Goal: Check status: Check status

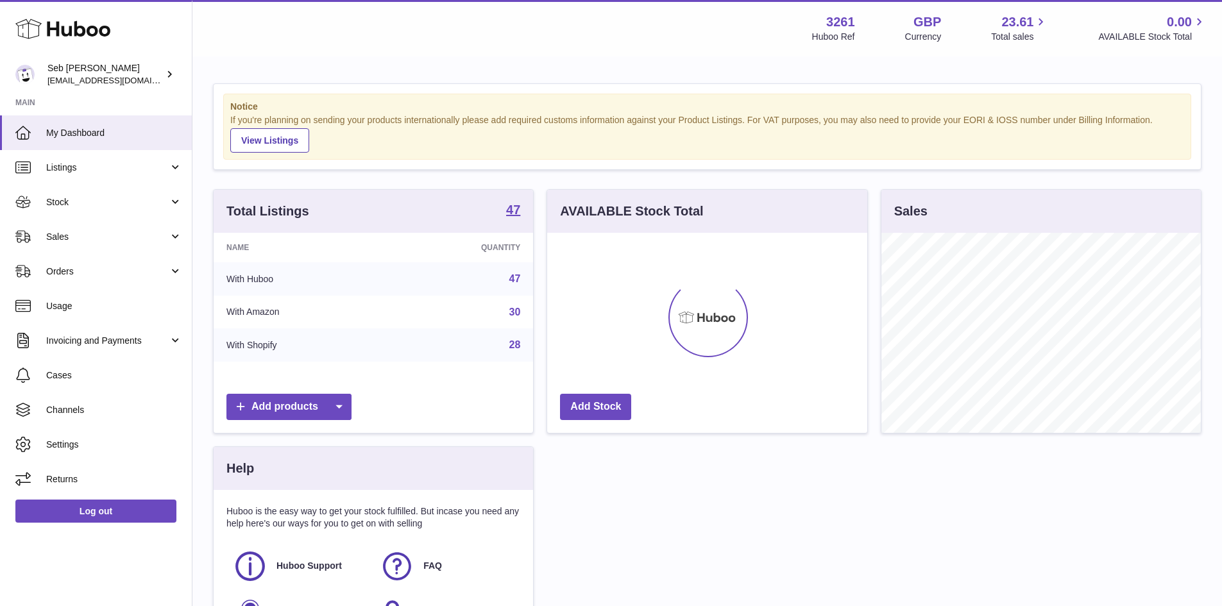
scroll to position [200, 320]
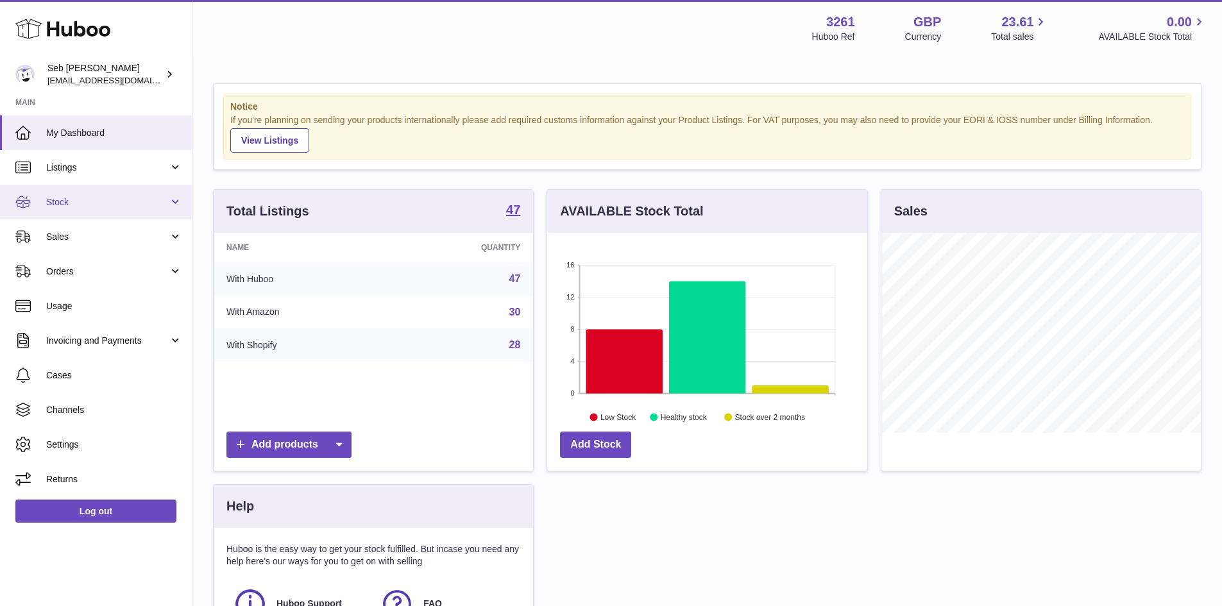
click at [76, 201] on span "Stock" at bounding box center [107, 202] width 123 height 12
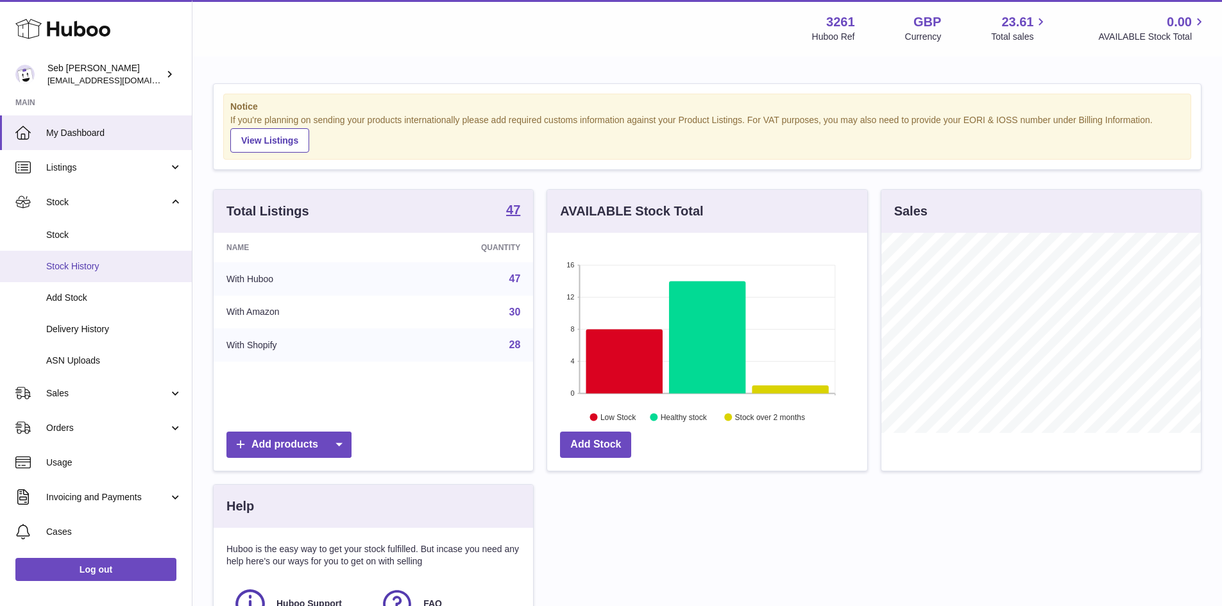
click at [80, 263] on span "Stock History" at bounding box center [114, 267] width 136 height 12
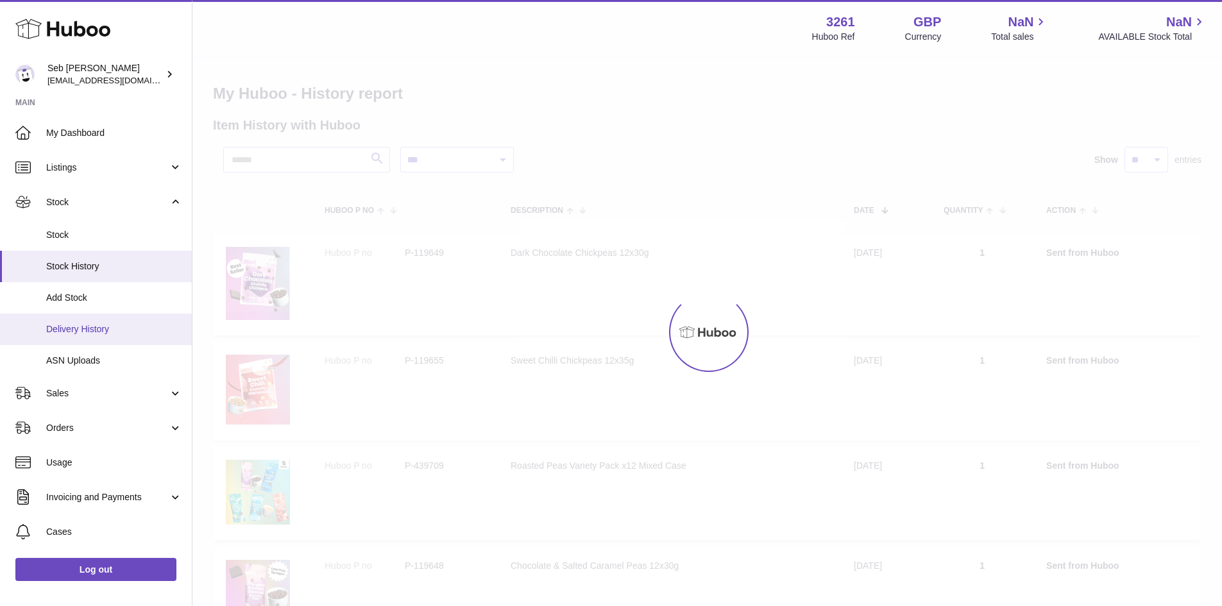
click at [91, 334] on ul "My Dashboard Listings Not with Huboo Listings with Huboo Bundles Stock Stock St…" at bounding box center [96, 385] width 192 height 538
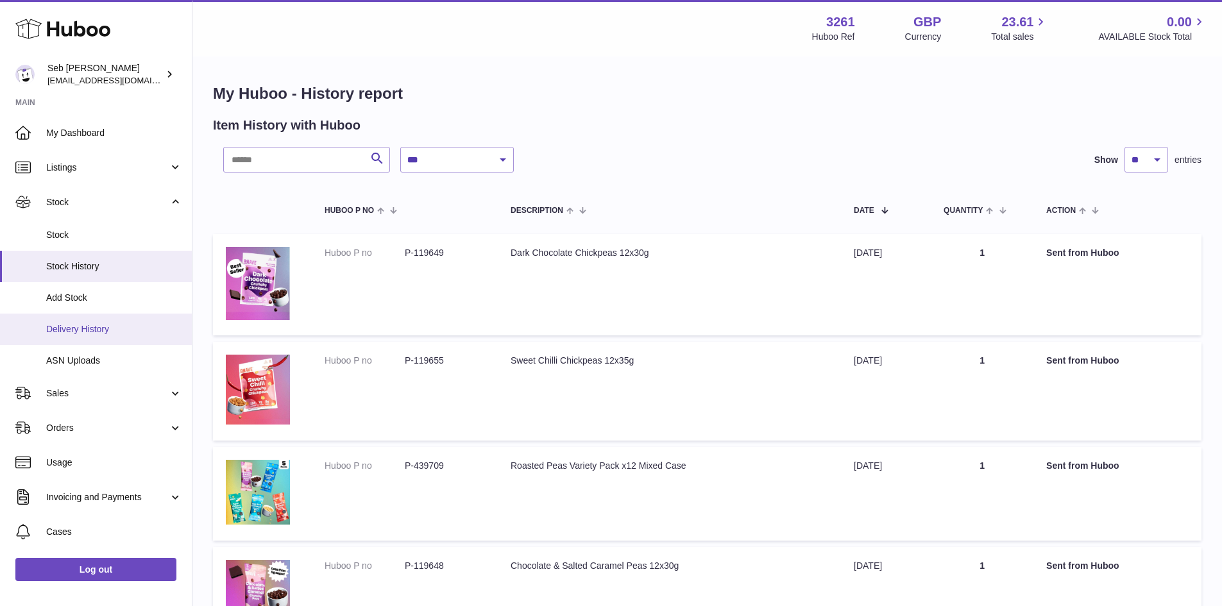
click at [88, 325] on span "Delivery History" at bounding box center [114, 329] width 136 height 12
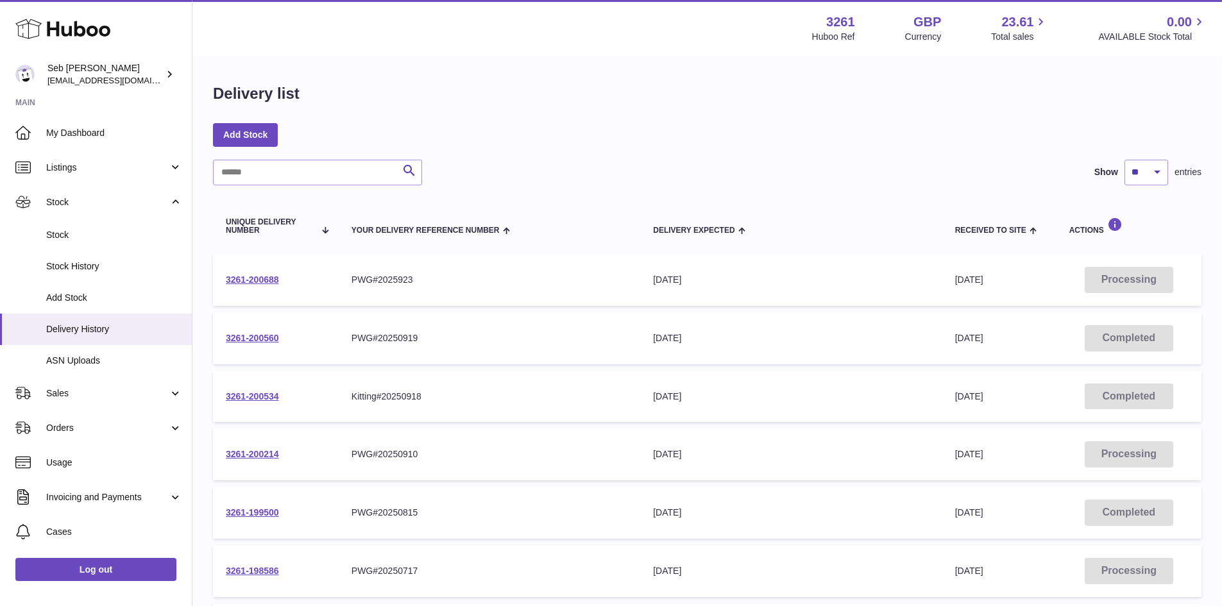
drag, startPoint x: 219, startPoint y: 281, endPoint x: 291, endPoint y: 280, distance: 71.2
click at [291, 280] on td "3261-200688" at bounding box center [276, 280] width 126 height 52
copy link "3261-200688"
